Goal: Information Seeking & Learning: Learn about a topic

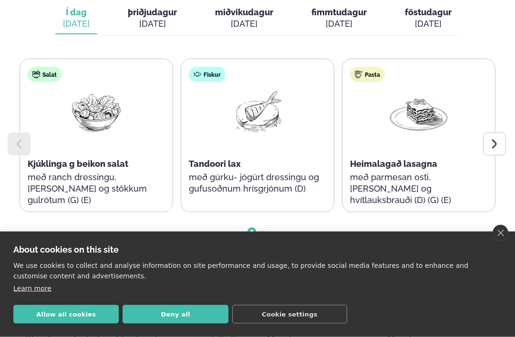
scroll to position [481, 0]
click at [57, 324] on button "Allow all cookies" at bounding box center [65, 314] width 105 height 19
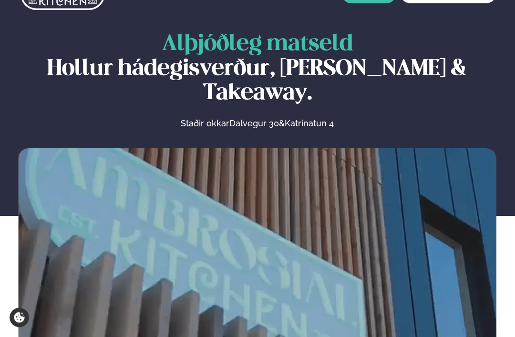
scroll to position [0, 0]
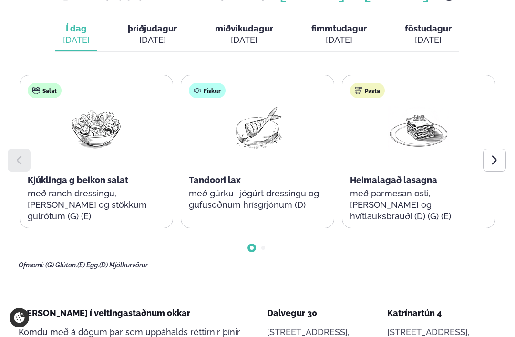
scroll to position [471, 0]
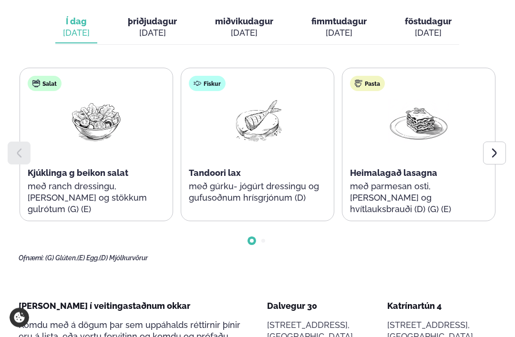
click at [496, 149] on icon at bounding box center [494, 153] width 5 height 9
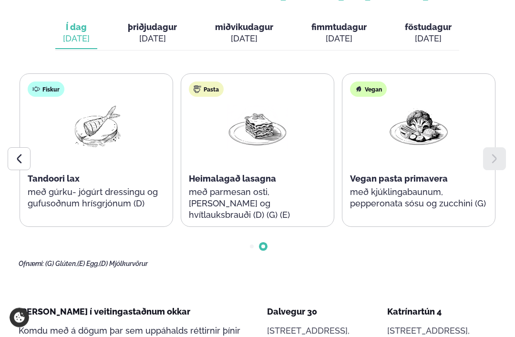
scroll to position [420, 0]
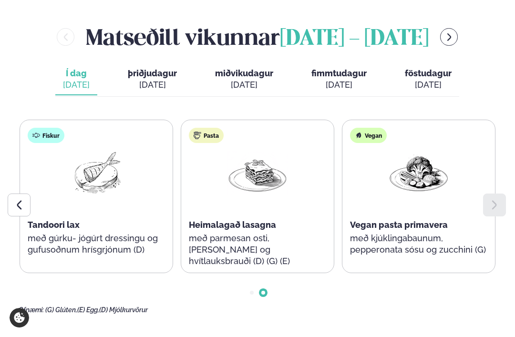
click at [158, 68] on span "þriðjudagur" at bounding box center [152, 73] width 49 height 10
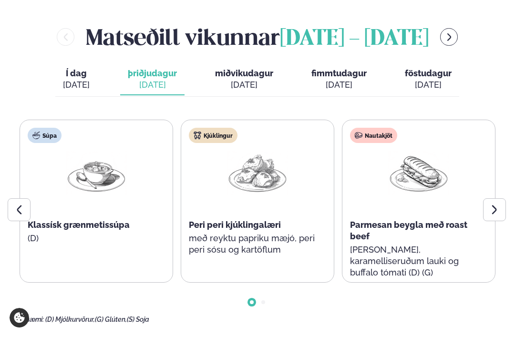
click at [501, 198] on div at bounding box center [494, 209] width 23 height 23
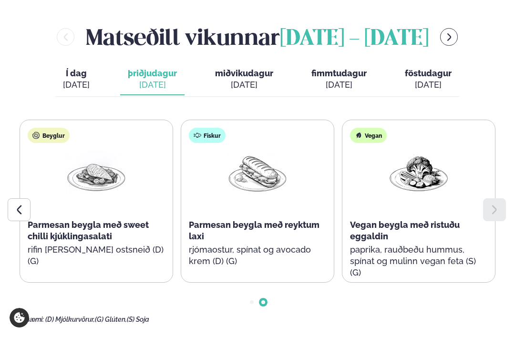
click at [240, 79] on div "[DATE]" at bounding box center [244, 84] width 58 height 11
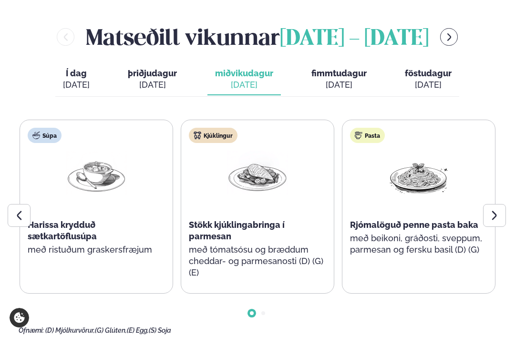
click at [499, 210] on icon at bounding box center [494, 215] width 11 height 11
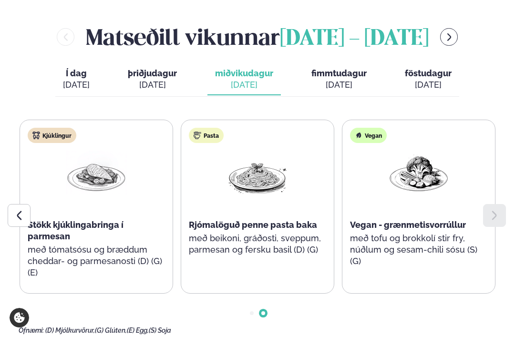
click at [348, 68] on span "fimmtudagur" at bounding box center [338, 73] width 55 height 10
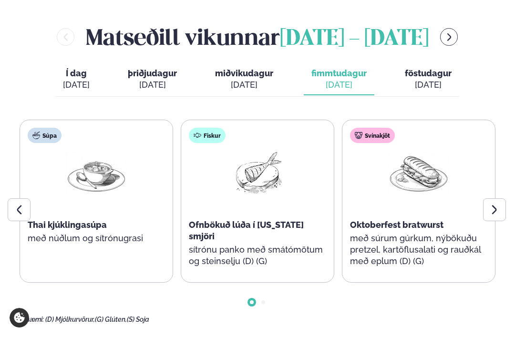
click at [495, 204] on icon at bounding box center [494, 209] width 11 height 11
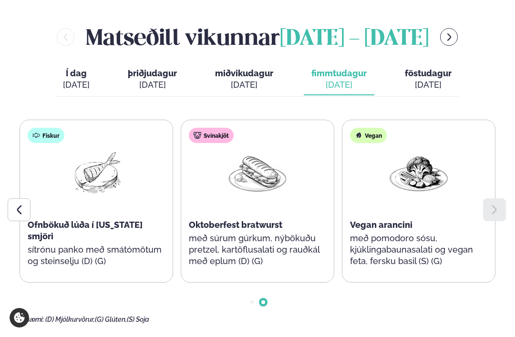
click at [435, 68] on span "föstudagur" at bounding box center [428, 73] width 47 height 10
